Goal: Task Accomplishment & Management: Use online tool/utility

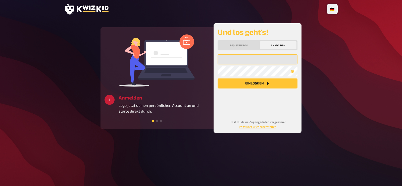
type input "[PERSON_NAME][EMAIL_ADDRESS][DOMAIN_NAME]"
click at [254, 82] on button "Einloggen" at bounding box center [257, 84] width 80 height 10
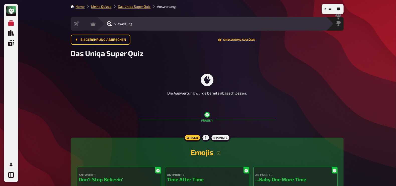
click at [104, 8] on li "Meine Quizze" at bounding box center [98, 6] width 27 height 5
click at [104, 8] on link "Meine Quizze" at bounding box center [101, 7] width 20 height 4
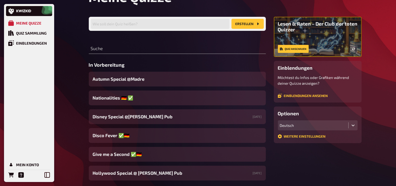
scroll to position [5, 0]
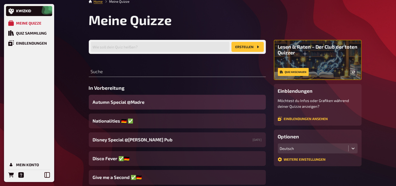
click at [140, 100] on span "Autumn Special ​@Madre" at bounding box center [119, 102] width 52 height 7
